Goal: Check status: Check status

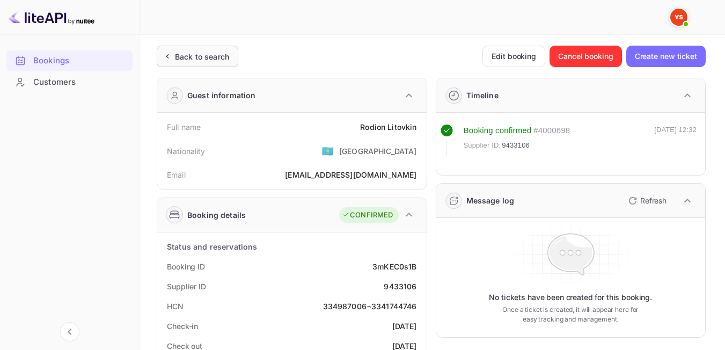
click at [173, 60] on div "Back to search" at bounding box center [195, 56] width 68 height 11
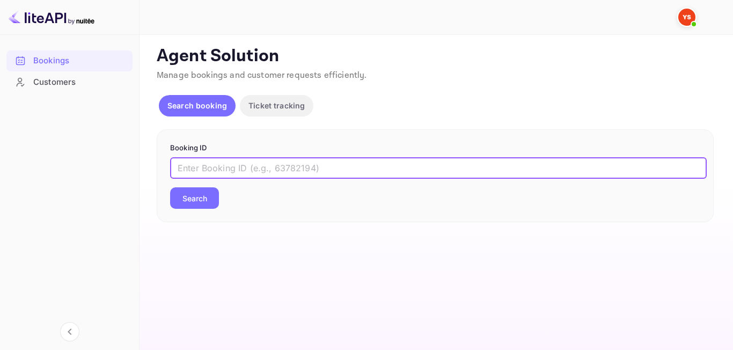
paste input "9421476"
type input "9421476"
click at [198, 197] on button "Search" at bounding box center [194, 197] width 49 height 21
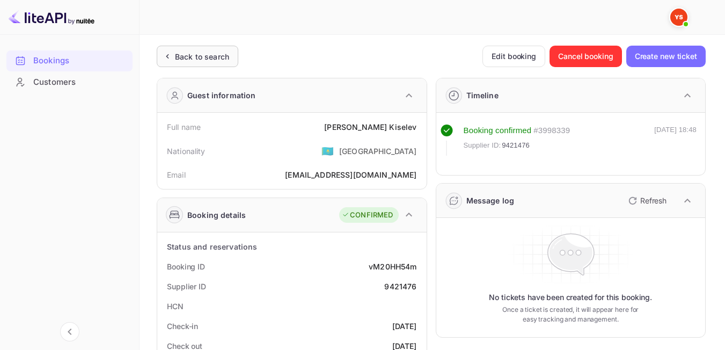
click at [215, 51] on div "Back to search" at bounding box center [202, 56] width 54 height 11
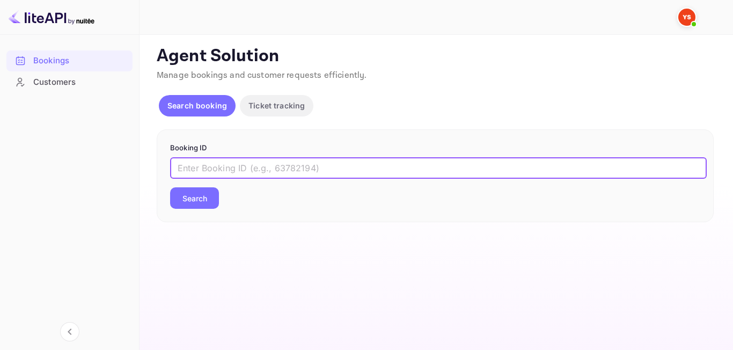
paste input "9716544"
type input "9716544"
click at [201, 208] on button "Search" at bounding box center [194, 197] width 49 height 21
